Goal: Task Accomplishment & Management: Manage account settings

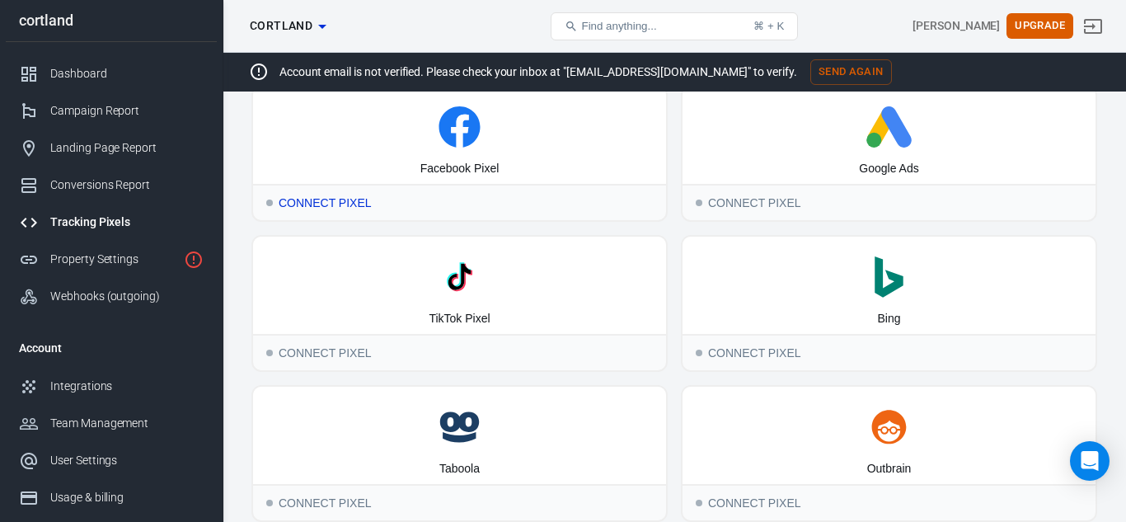
scroll to position [290, 0]
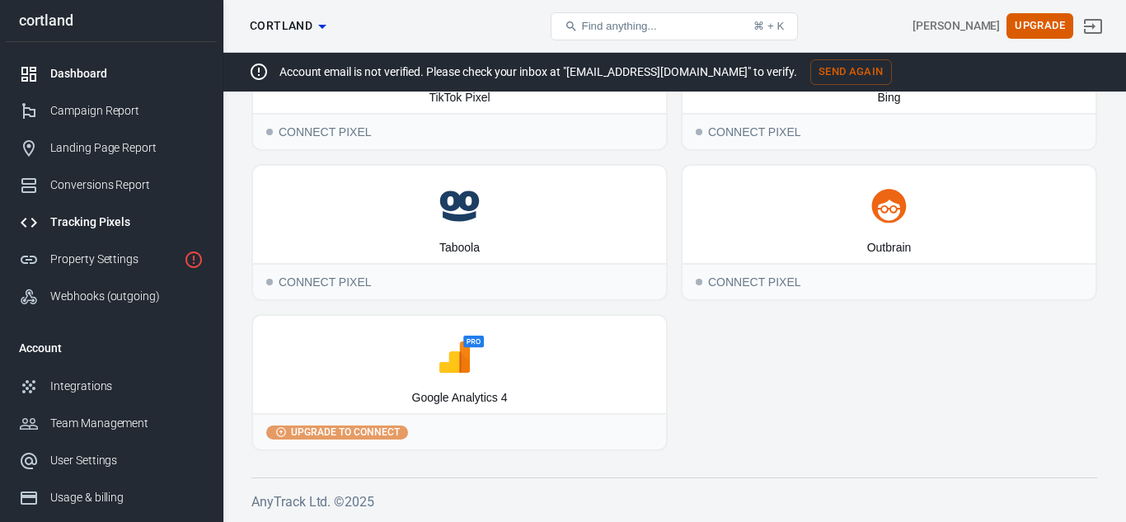
click at [86, 81] on div "Dashboard" at bounding box center [126, 73] width 153 height 17
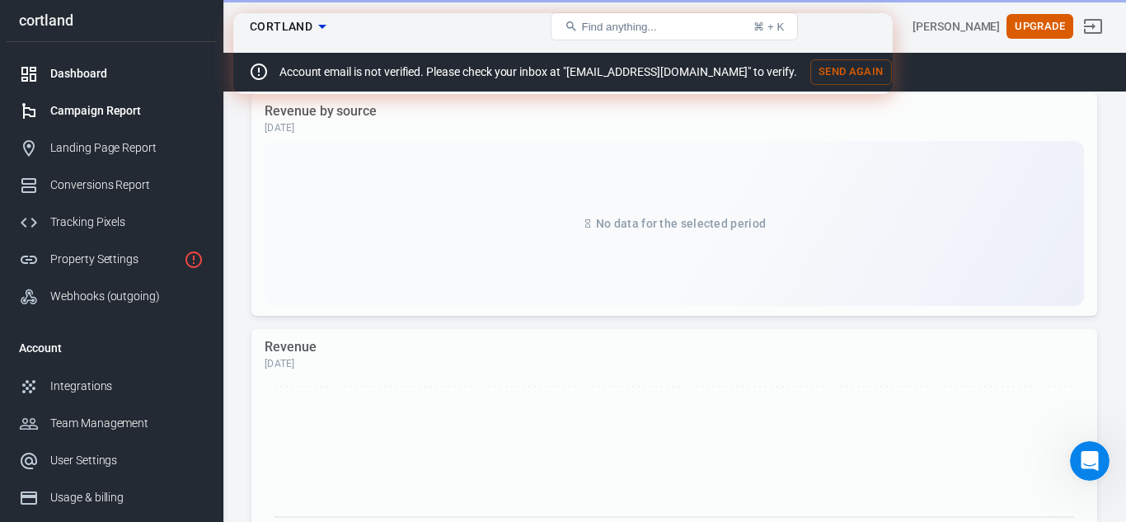
click at [101, 113] on div "Campaign Report" at bounding box center [126, 110] width 153 height 17
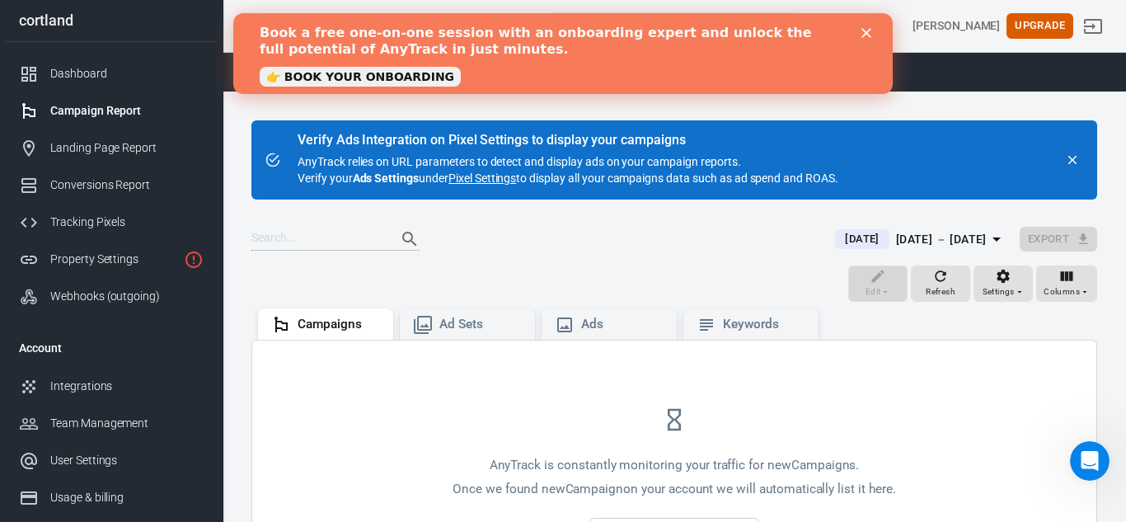
scroll to position [192, 0]
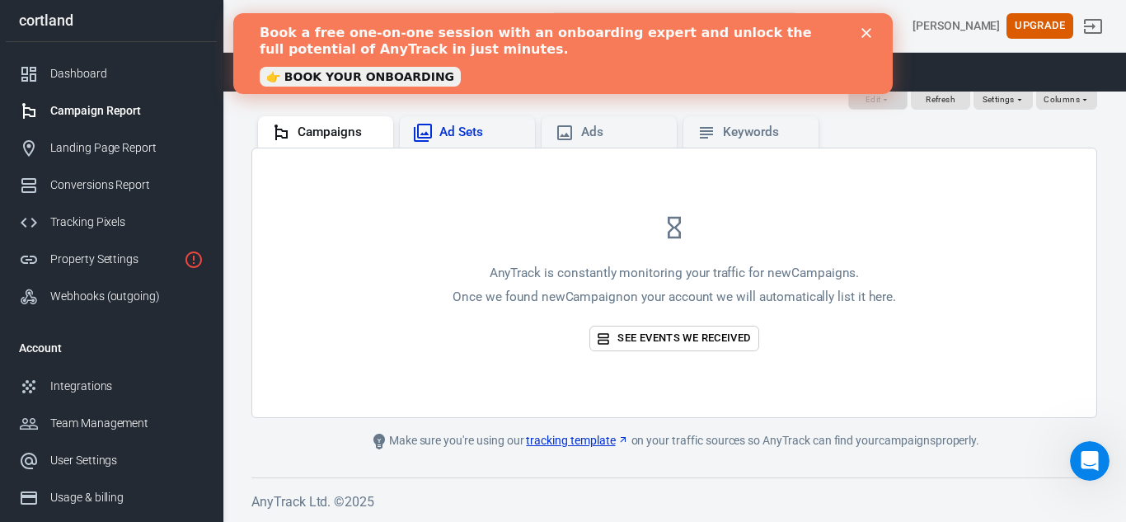
click at [438, 138] on div "Ad Sets" at bounding box center [467, 133] width 109 height 20
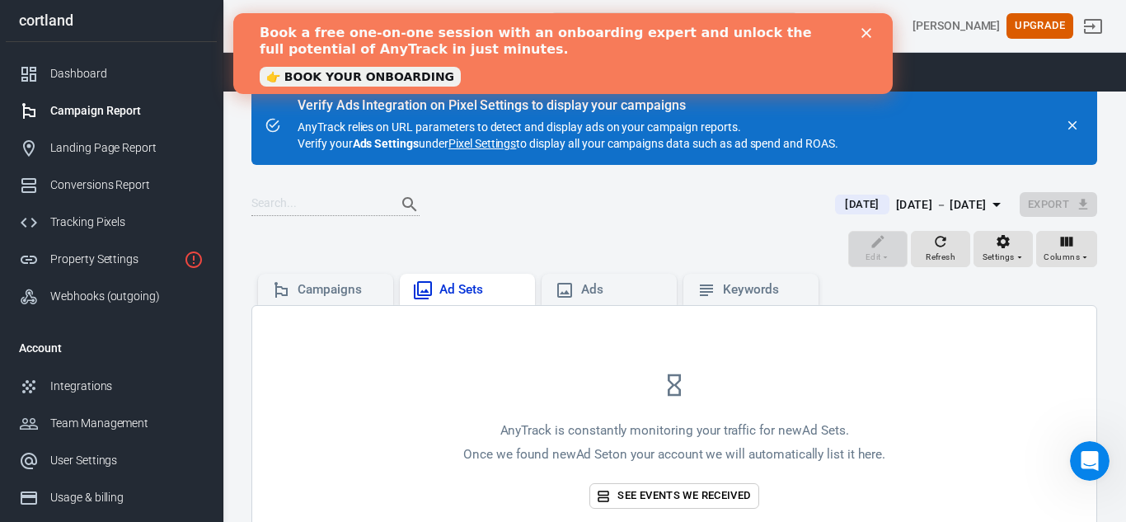
scroll to position [192, 0]
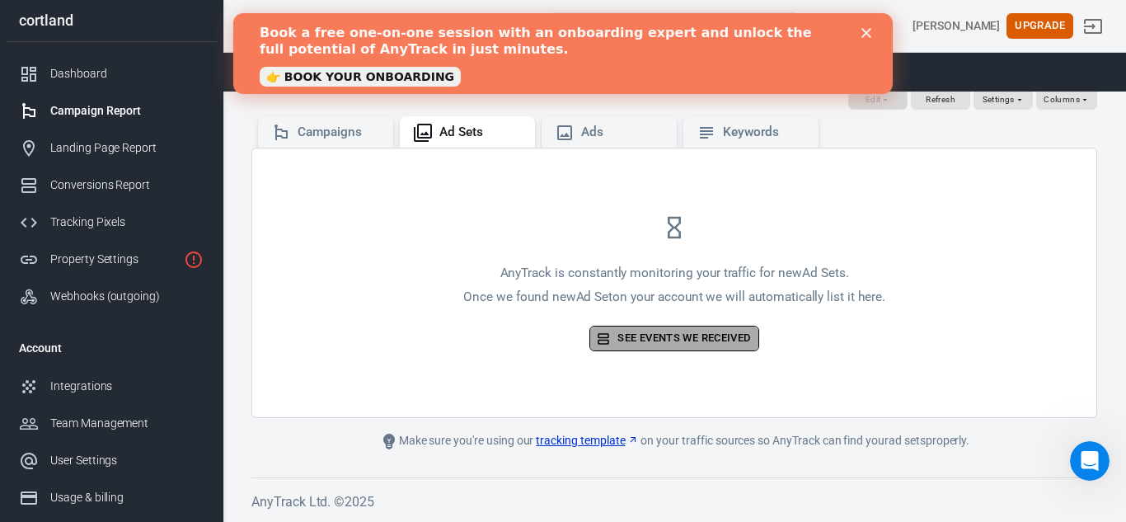
click at [648, 344] on link "See events we received" at bounding box center [673, 339] width 169 height 26
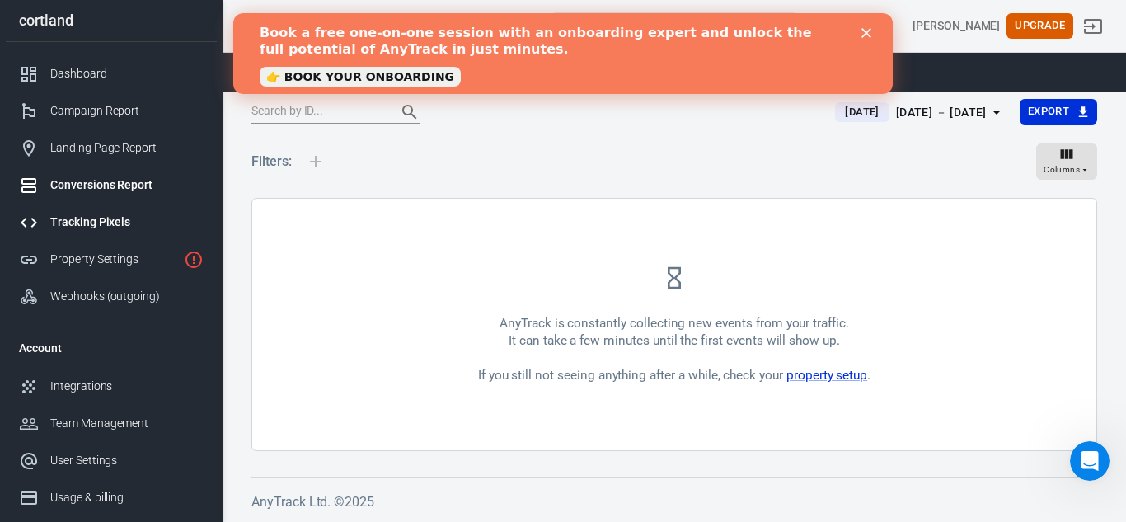
scroll to position [129, 0]
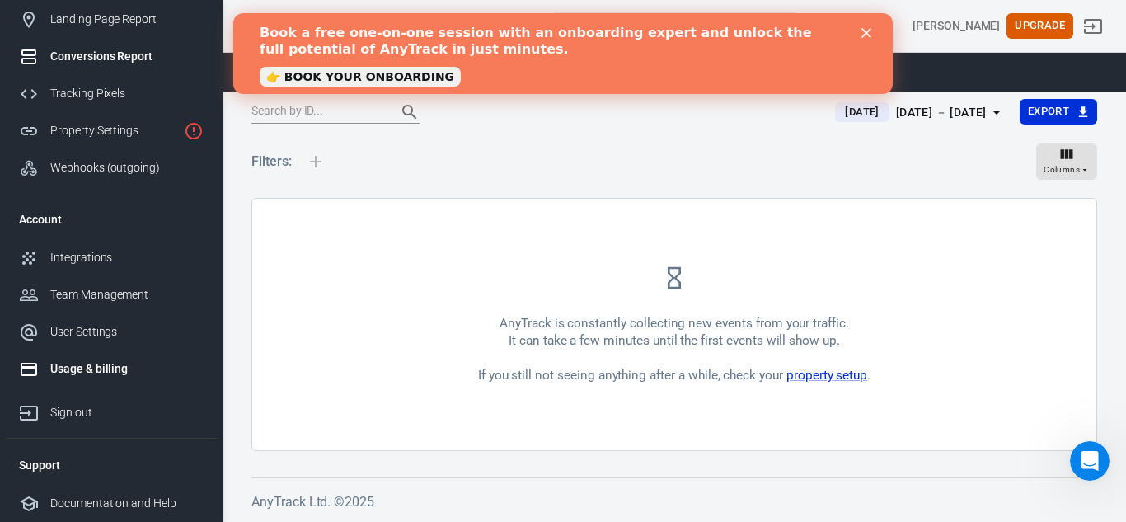
click at [122, 370] on div "Usage & billing" at bounding box center [126, 368] width 153 height 17
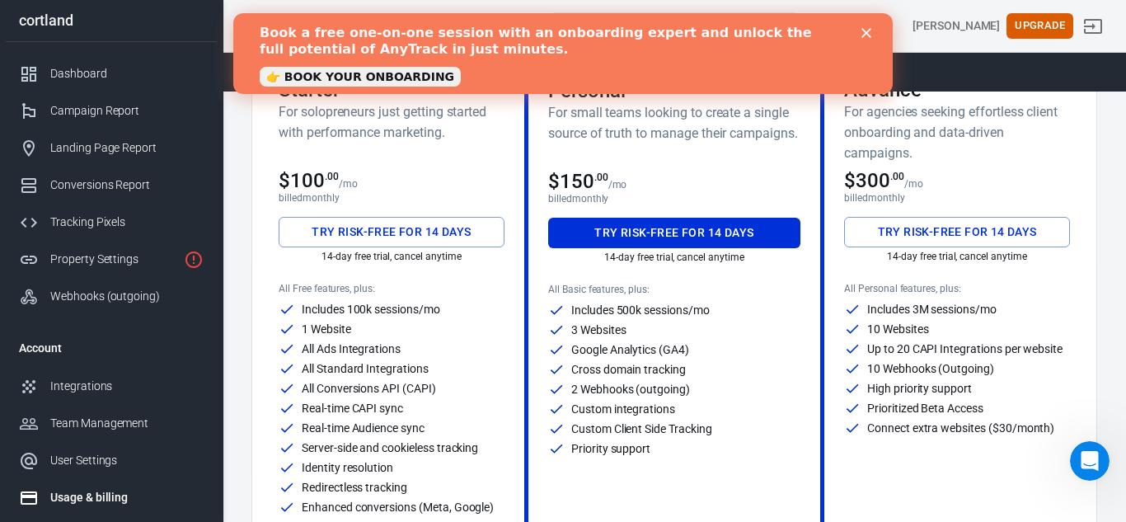
scroll to position [166, 0]
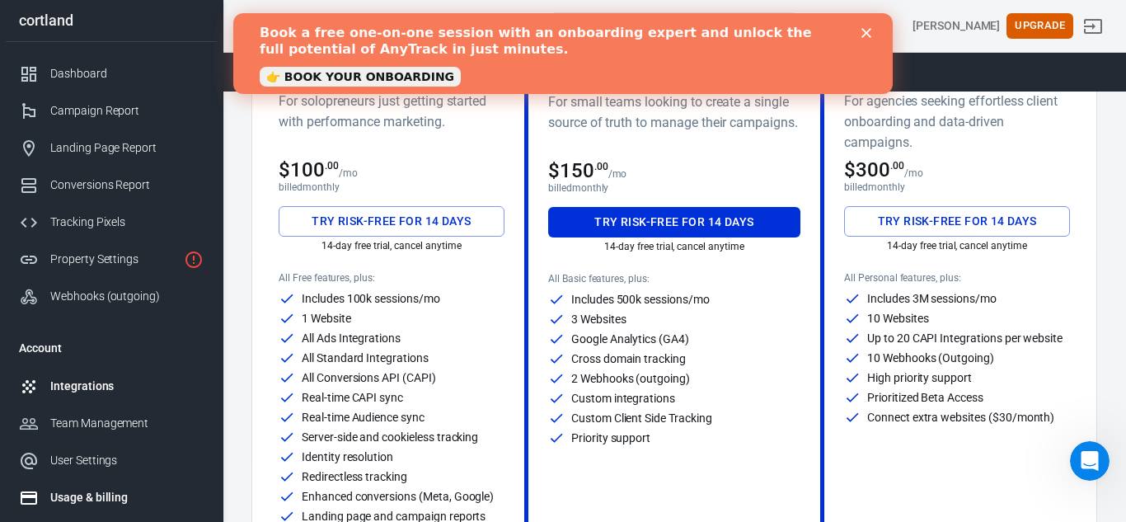
click at [82, 370] on link "Integrations" at bounding box center [111, 386] width 211 height 37
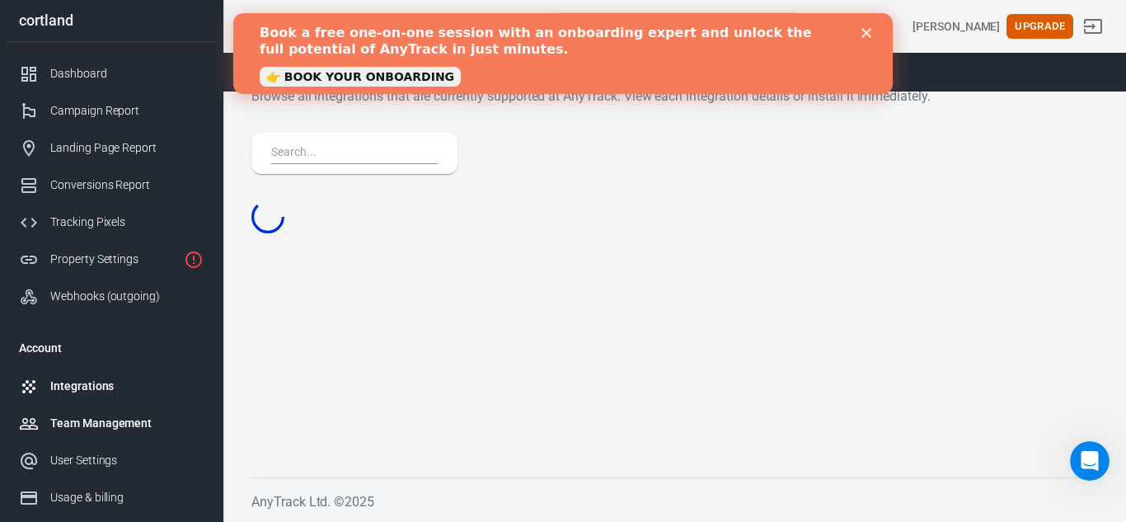
scroll to position [18, 0]
click at [97, 415] on div "Team Management" at bounding box center [126, 423] width 153 height 17
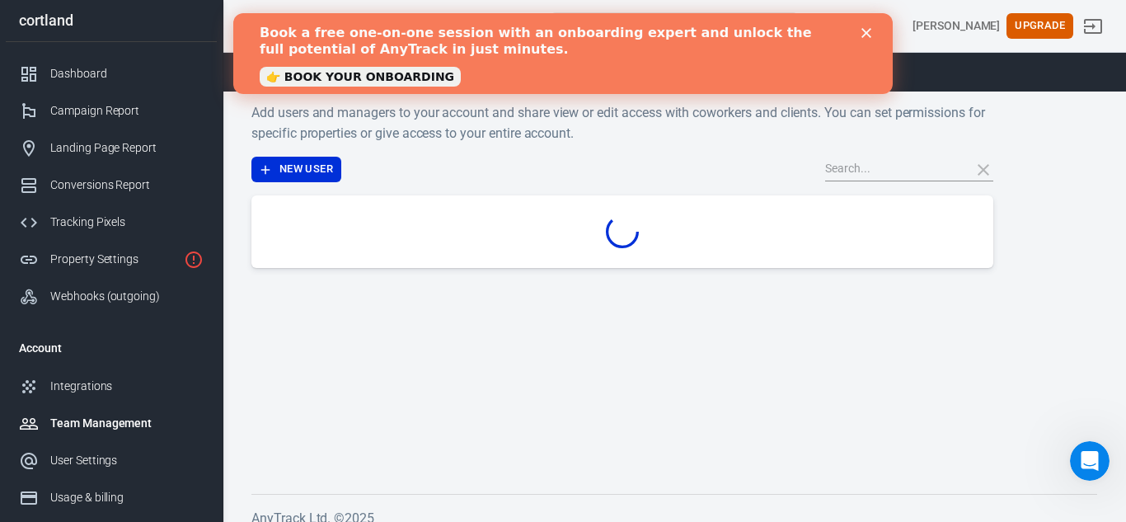
scroll to position [35, 0]
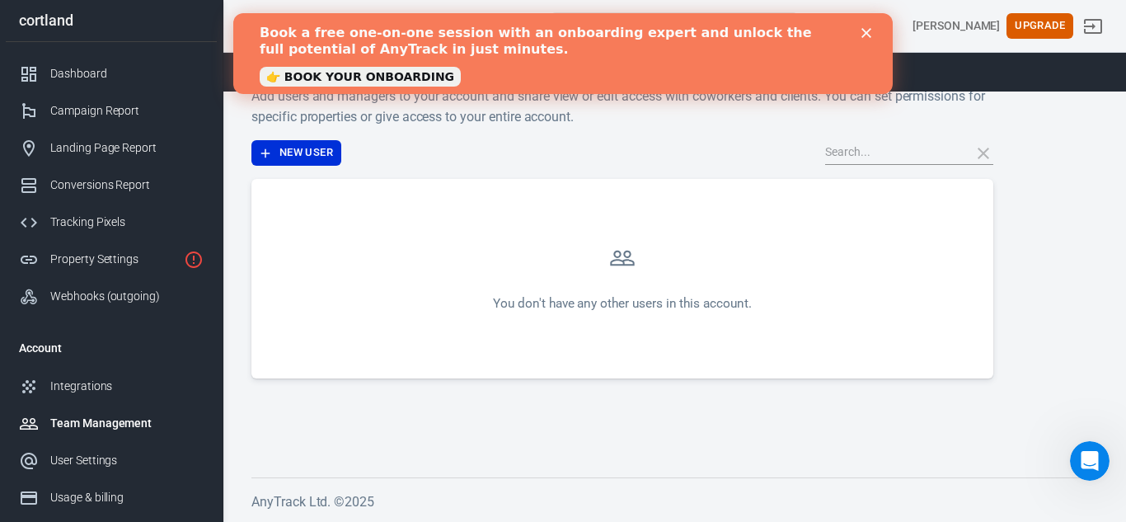
click at [96, 440] on link "Team Management" at bounding box center [111, 423] width 211 height 37
click at [98, 454] on div "User Settings" at bounding box center [126, 460] width 153 height 17
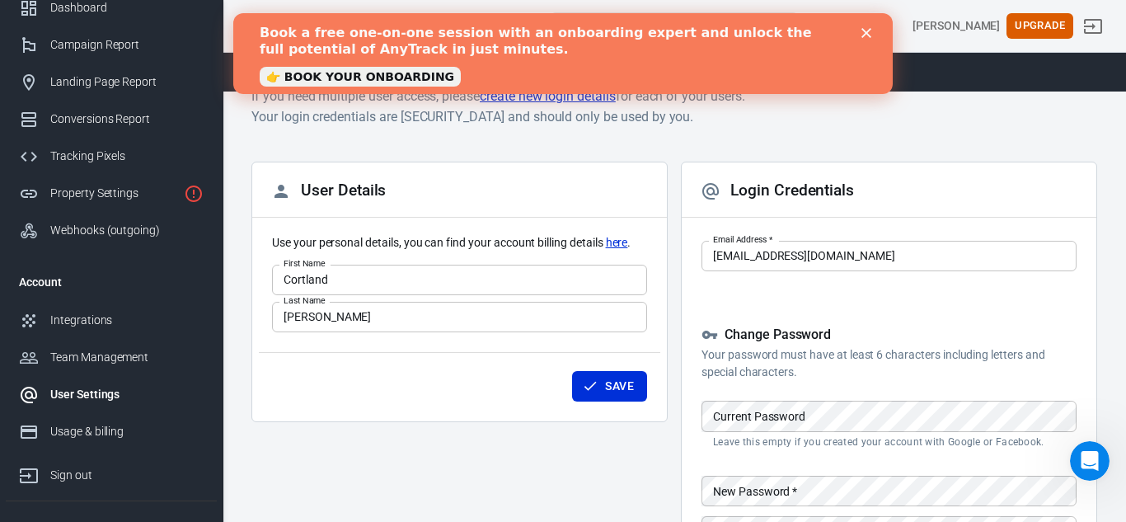
scroll to position [77, 0]
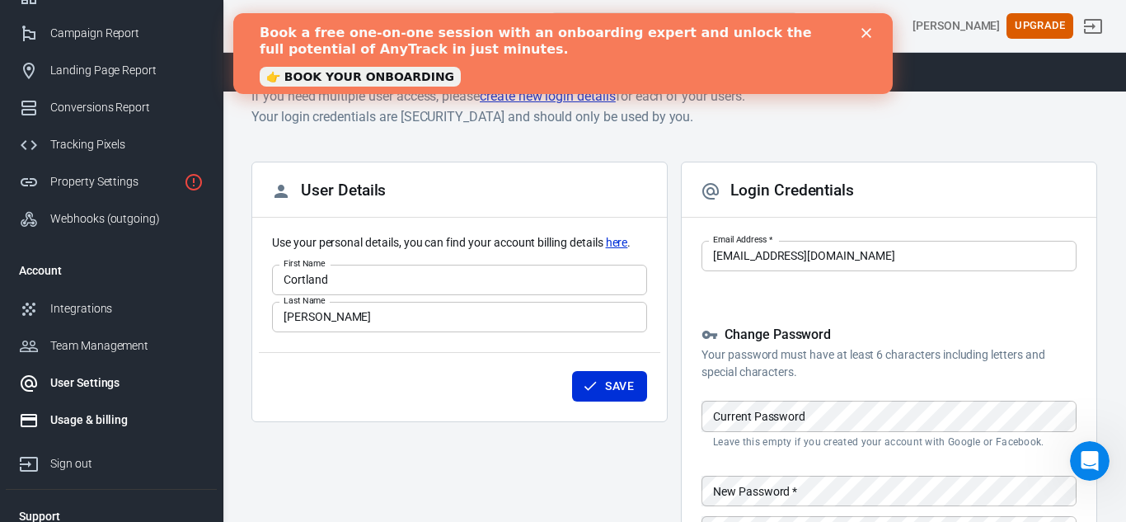
click at [81, 425] on div "Usage & billing" at bounding box center [126, 419] width 153 height 17
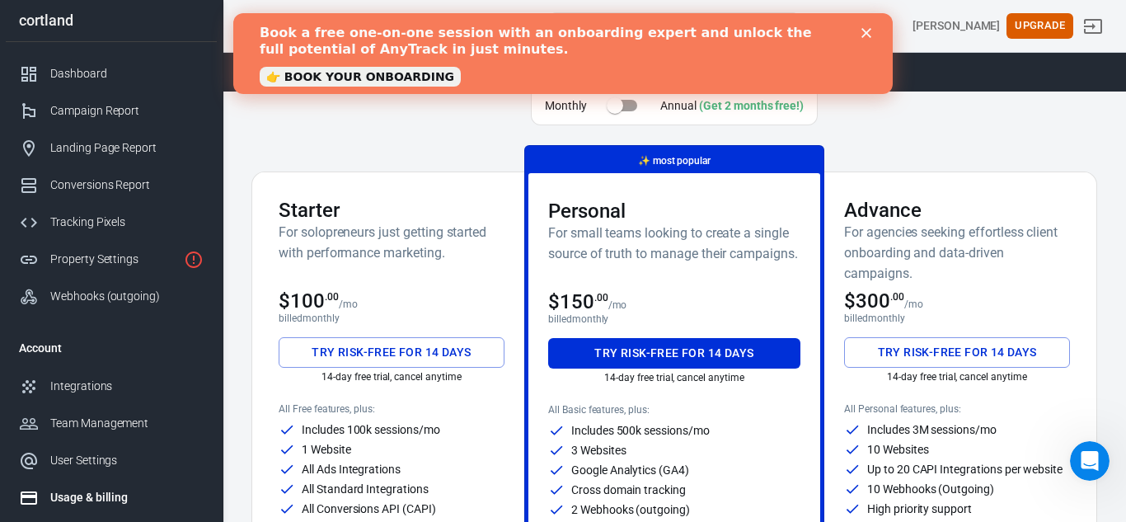
scroll to position [129, 0]
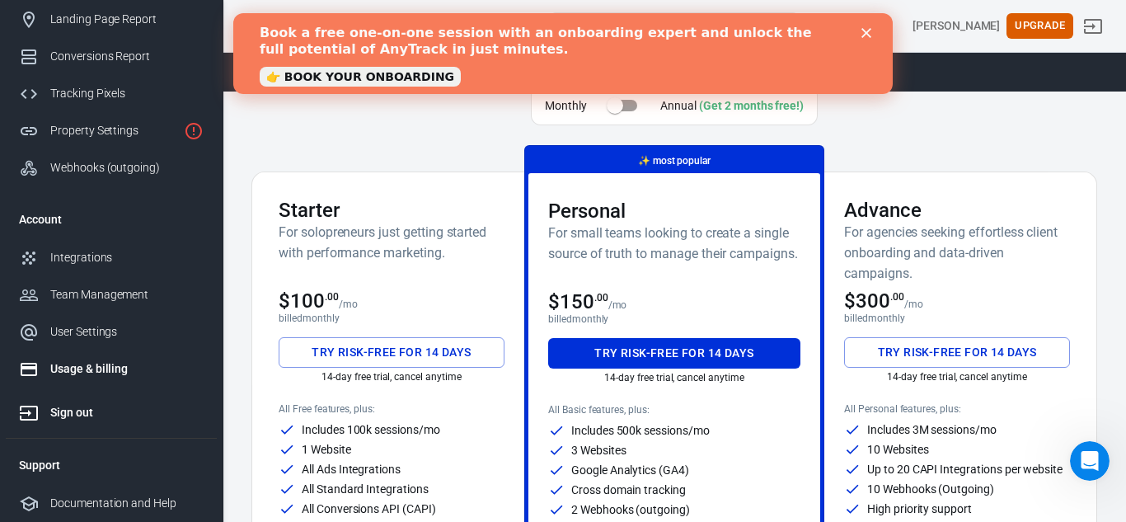
click at [80, 419] on div "Sign out" at bounding box center [126, 412] width 153 height 17
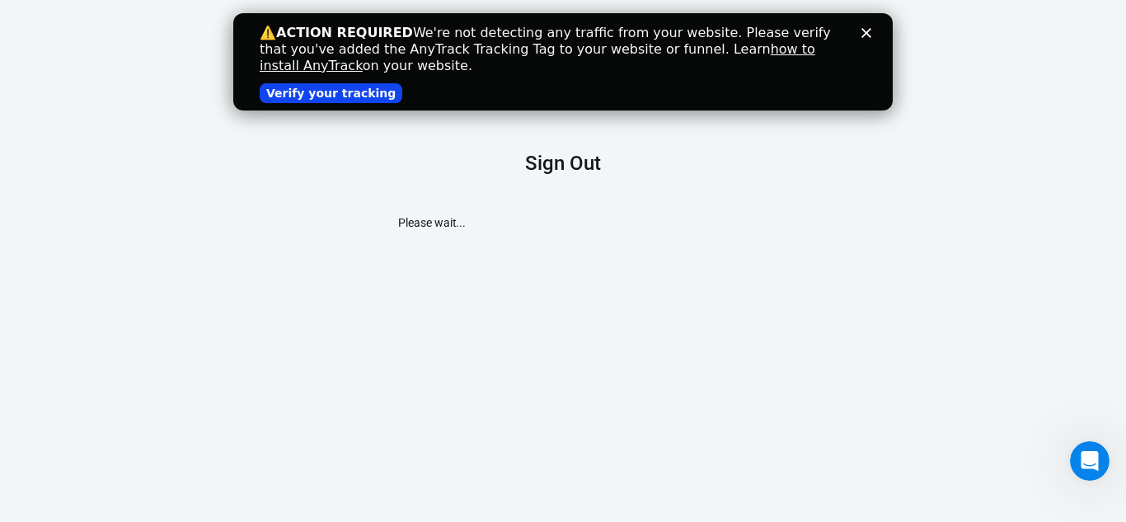
click at [864, 35] on polygon "Close" at bounding box center [866, 33] width 10 height 10
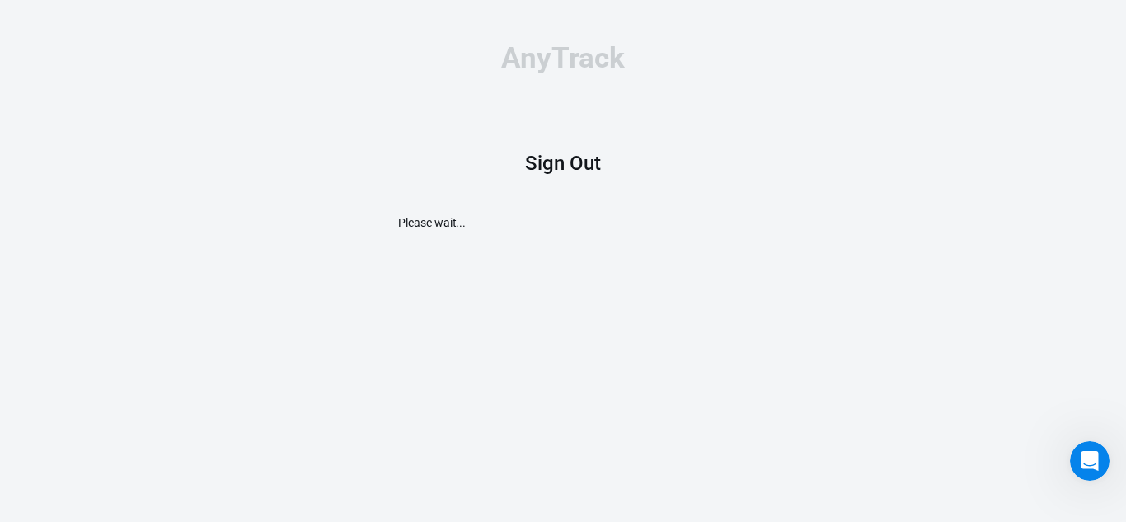
click at [1079, 466] on icon "Open Intercom Messenger" at bounding box center [1089, 460] width 27 height 27
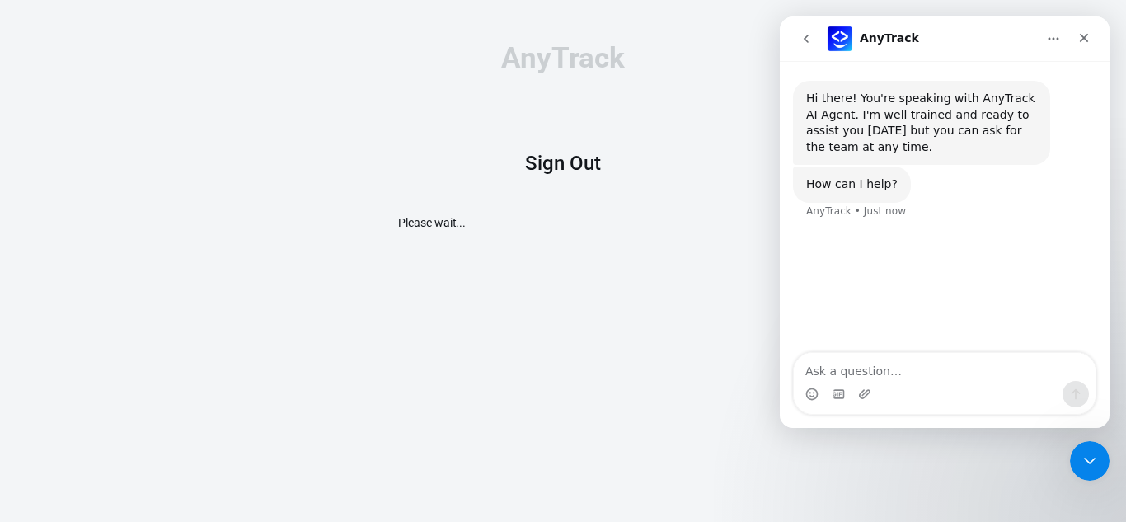
click at [512, 272] on div "AnyTrack Sign Out Please wait..." at bounding box center [563, 137] width 330 height 274
click at [1089, 33] on icon "Close" at bounding box center [1083, 37] width 13 height 13
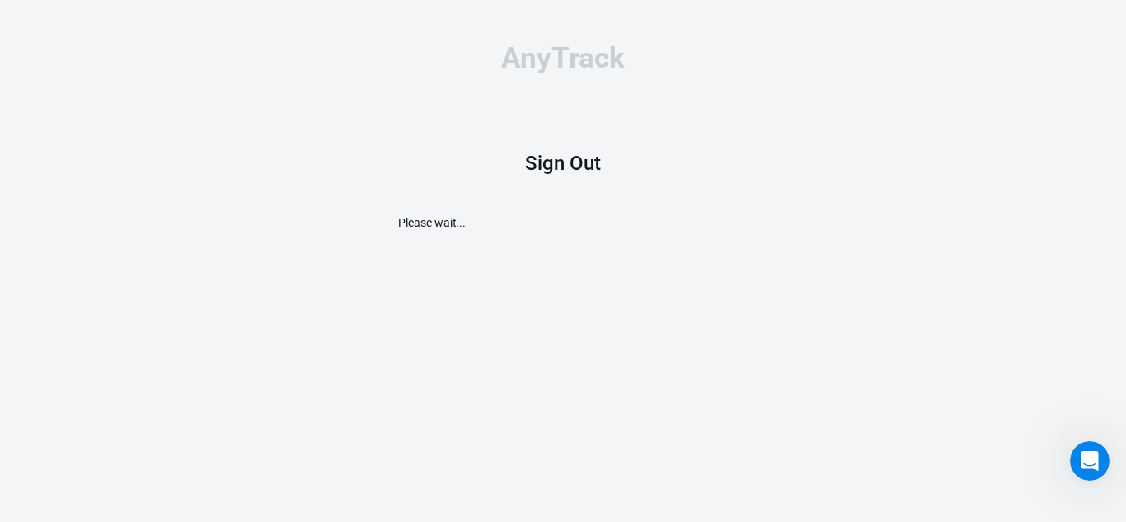
click at [494, 228] on div "Please wait..." at bounding box center [563, 222] width 330 height 17
